Goal: Transaction & Acquisition: Subscribe to service/newsletter

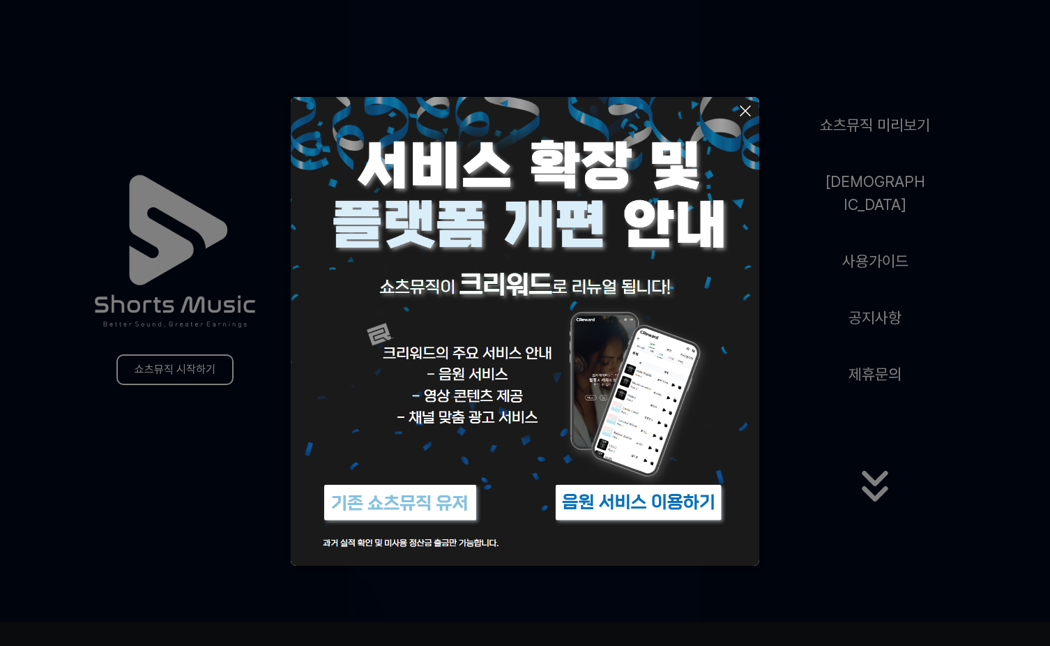
click at [747, 109] on icon at bounding box center [745, 110] width 17 height 17
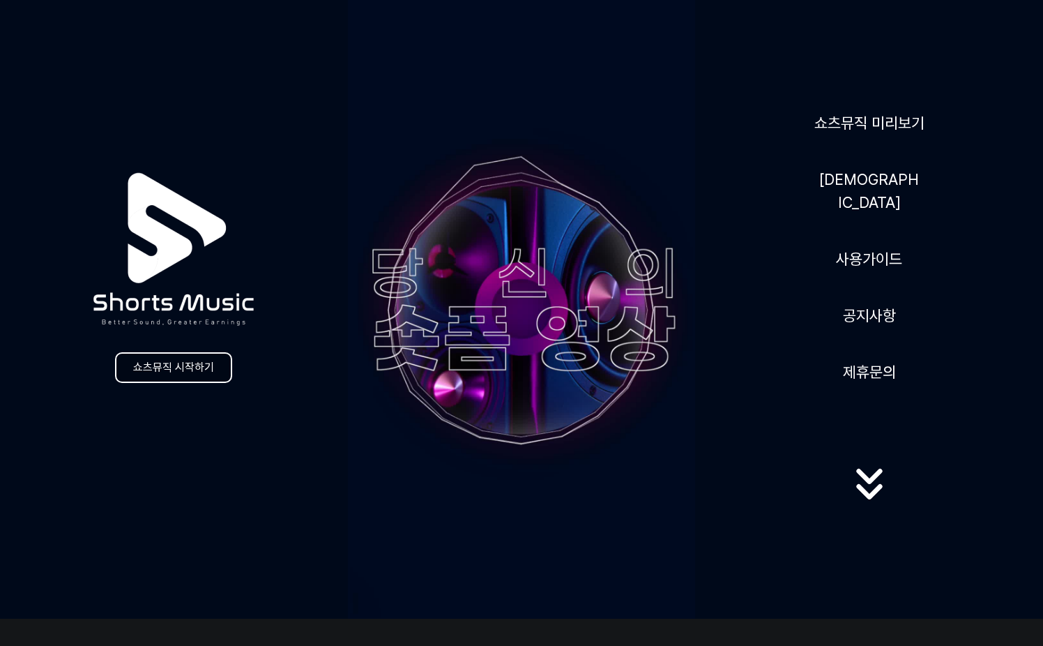
click at [208, 372] on link "쇼츠뮤직 시작하기" at bounding box center [173, 367] width 117 height 31
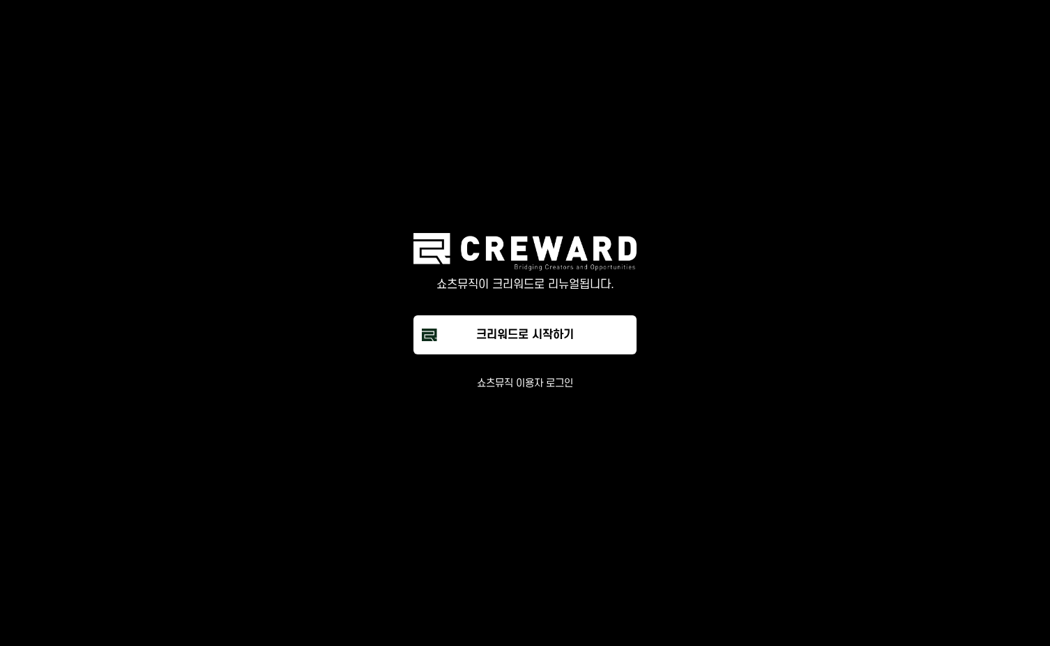
click at [526, 380] on button "쇼츠뮤직 이용자 로그인" at bounding box center [525, 384] width 96 height 14
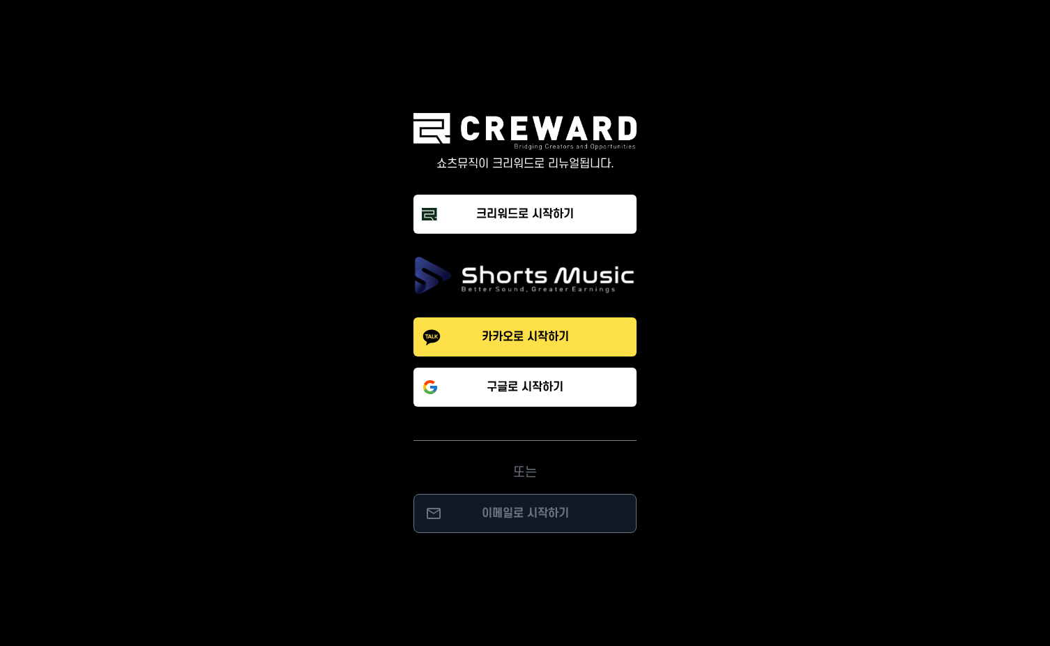
click at [531, 508] on p "이메일로 시작하기" at bounding box center [525, 513] width 194 height 17
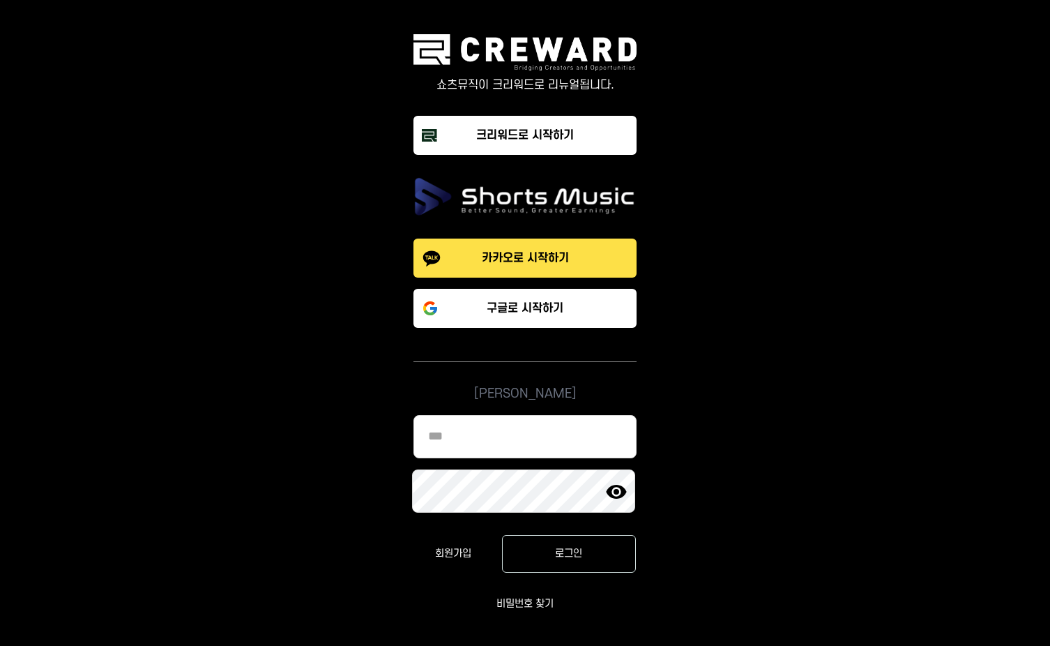
click at [488, 434] on input at bounding box center [524, 436] width 223 height 43
click at [487, 434] on input at bounding box center [524, 436] width 223 height 43
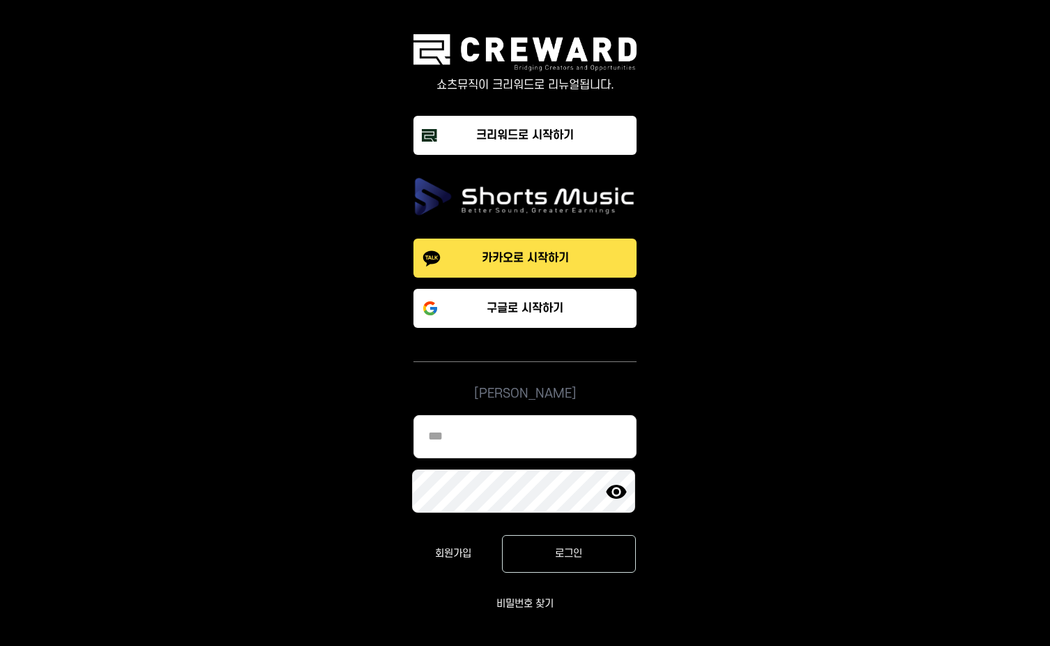
click at [487, 434] on input at bounding box center [524, 436] width 223 height 43
click at [743, 423] on div "카카오로 시작하기 구글로 시작하기 이메일 로그인 회원가입 로그인 비밀번호 찾기 이메일로 시작하기" at bounding box center [524, 394] width 485 height 434
click at [743, 420] on div "카카오로 시작하기 구글로 시작하기 이메일 로그인 회원가입 로그인 비밀번호 찾기 이메일로 시작하기" at bounding box center [524, 394] width 485 height 434
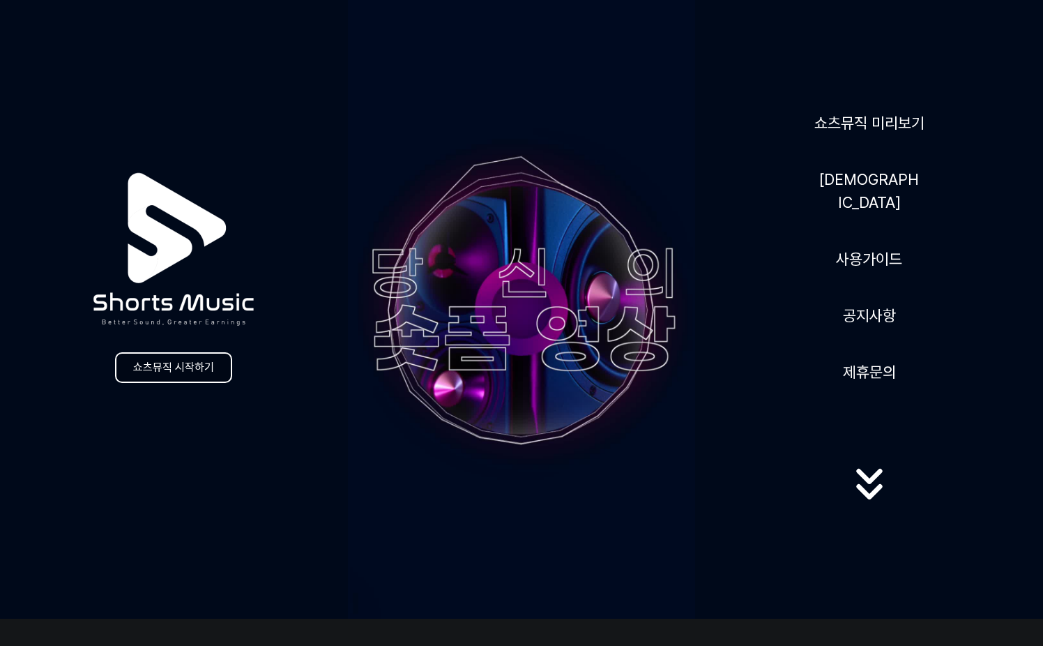
click at [190, 369] on link "쇼츠뮤직 시작하기" at bounding box center [173, 367] width 117 height 31
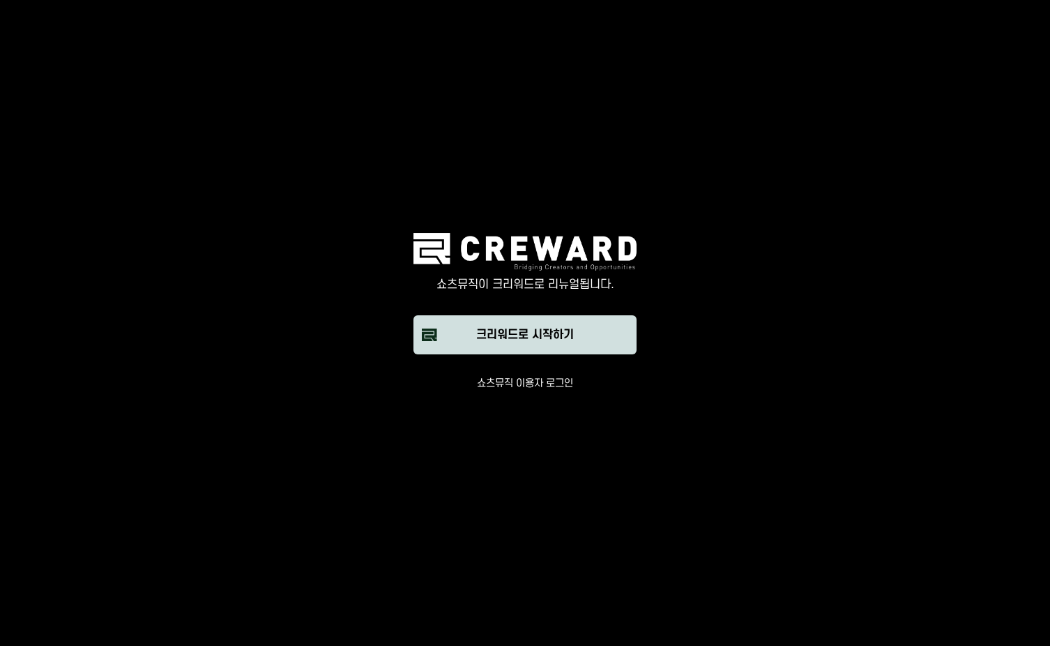
click at [488, 335] on div "크리워드로 시작하기" at bounding box center [525, 334] width 98 height 17
